Goal: Transaction & Acquisition: Obtain resource

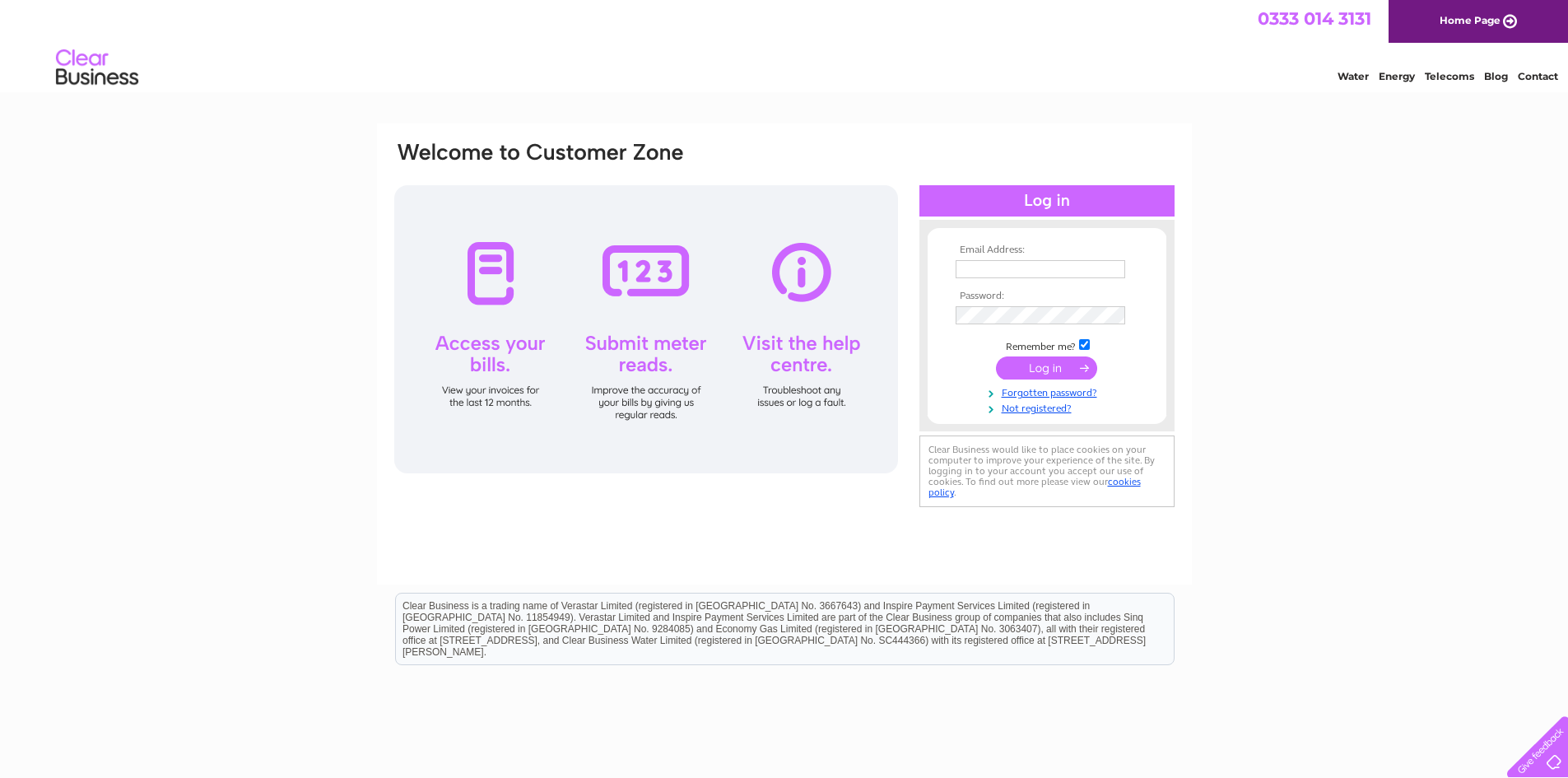
type input "[PERSON_NAME][EMAIL_ADDRESS][DOMAIN_NAME]"
click at [1054, 374] on input "submit" at bounding box center [1046, 368] width 101 height 23
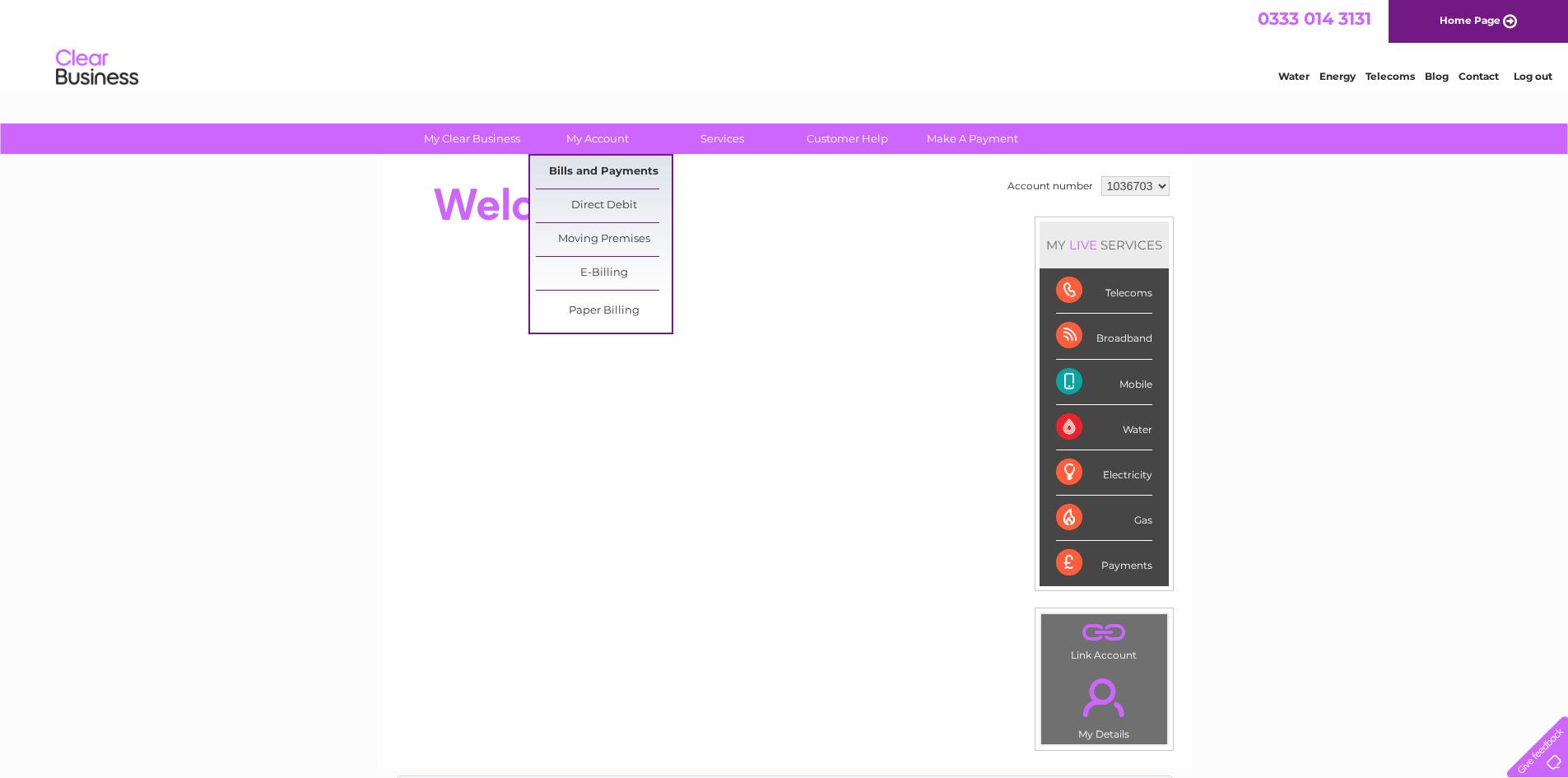
click at [580, 168] on link "Bills and Payments" at bounding box center [603, 171] width 136 height 32
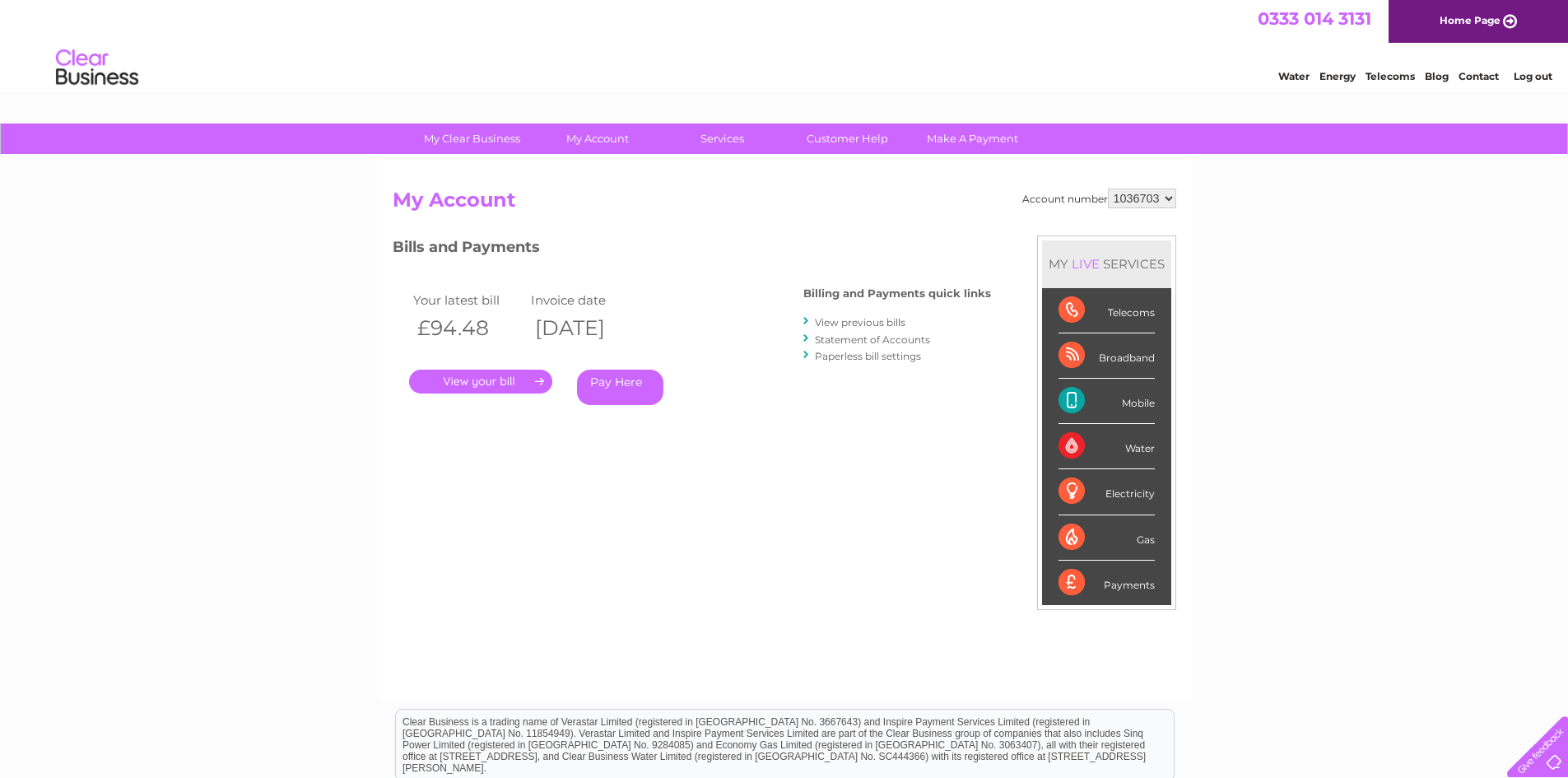
click at [489, 386] on link "." at bounding box center [480, 381] width 143 height 24
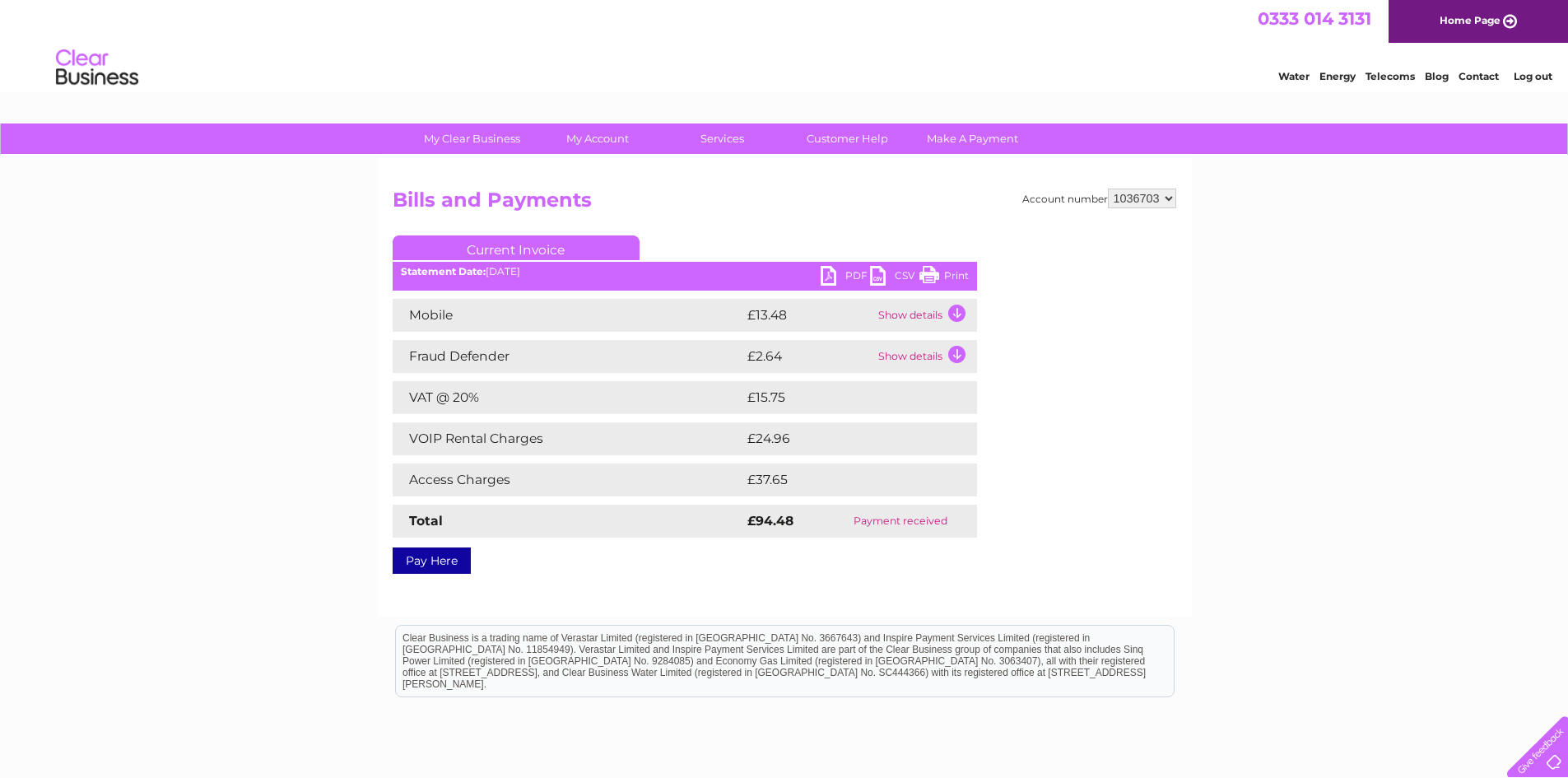
click at [846, 273] on link "PDF" at bounding box center [845, 277] width 49 height 24
click at [1283, 459] on div "My Clear Business Login Details My Details My Preferences Link Account My Accou…" at bounding box center [784, 511] width 1568 height 774
